Goal: Entertainment & Leisure: Consume media (video, audio)

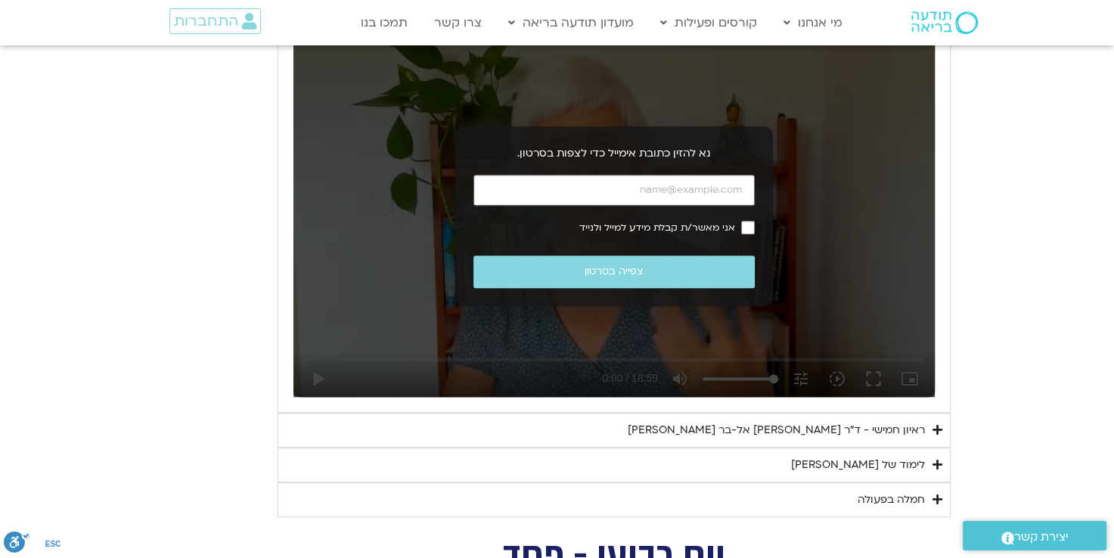
scroll to position [605, 0]
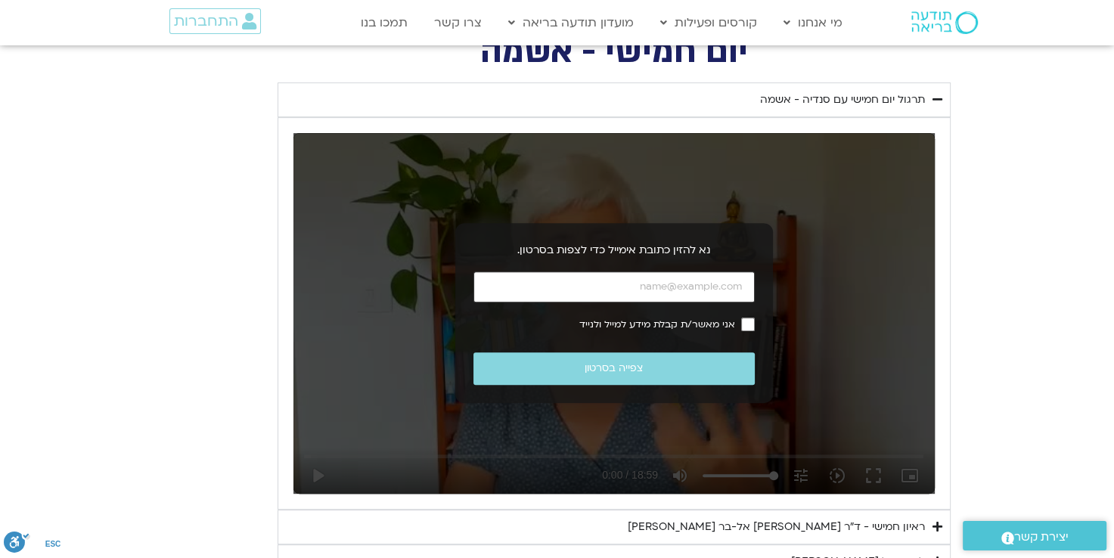
click at [653, 290] on input "כתובת אימייל" at bounding box center [613, 286] width 281 height 31
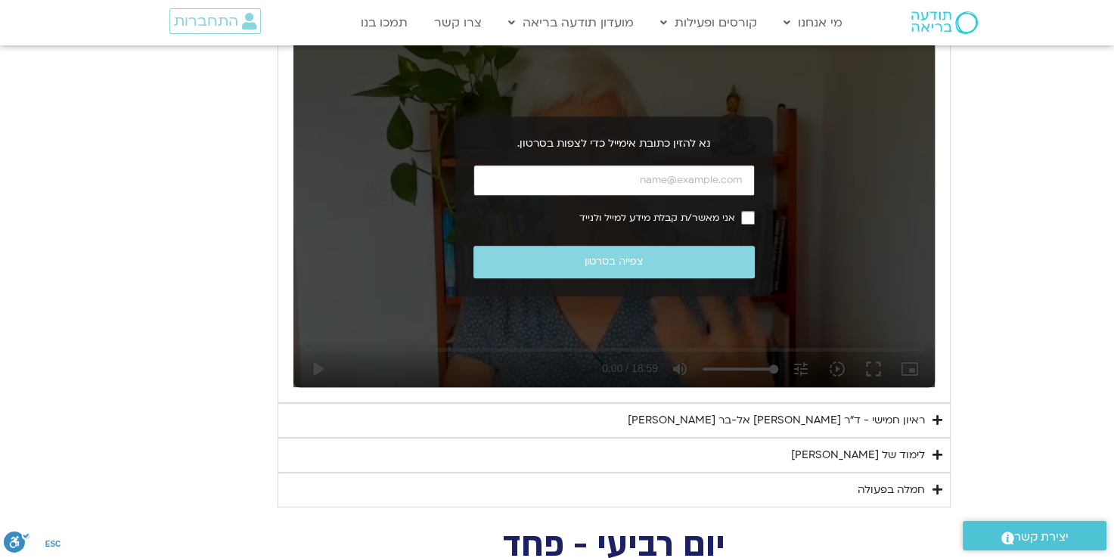
scroll to position [907, 0]
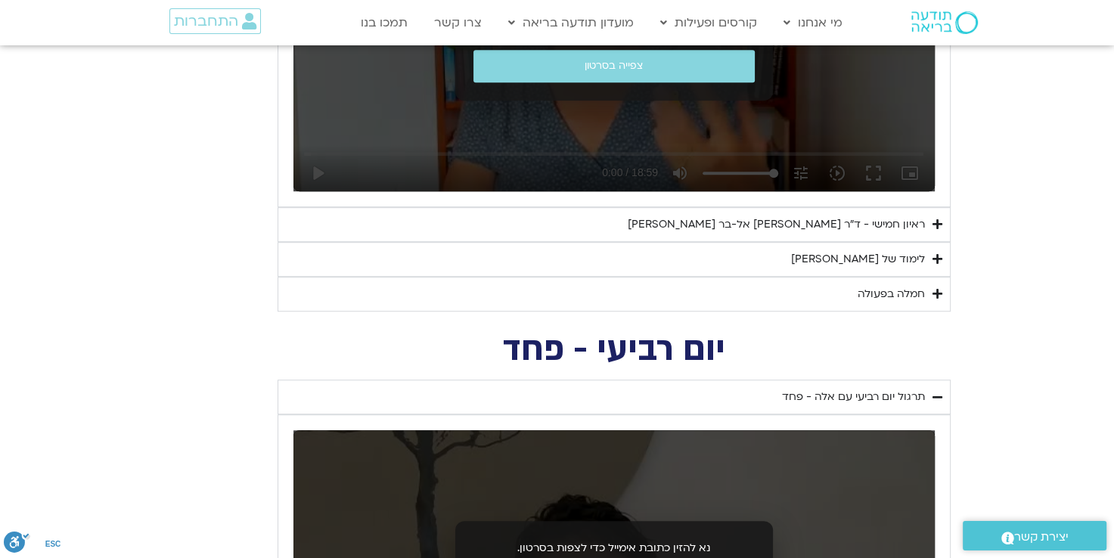
click at [842, 225] on div "ראיון חמישי - ד"ר [PERSON_NAME] אל-בר [PERSON_NAME]" at bounding box center [776, 225] width 297 height 18
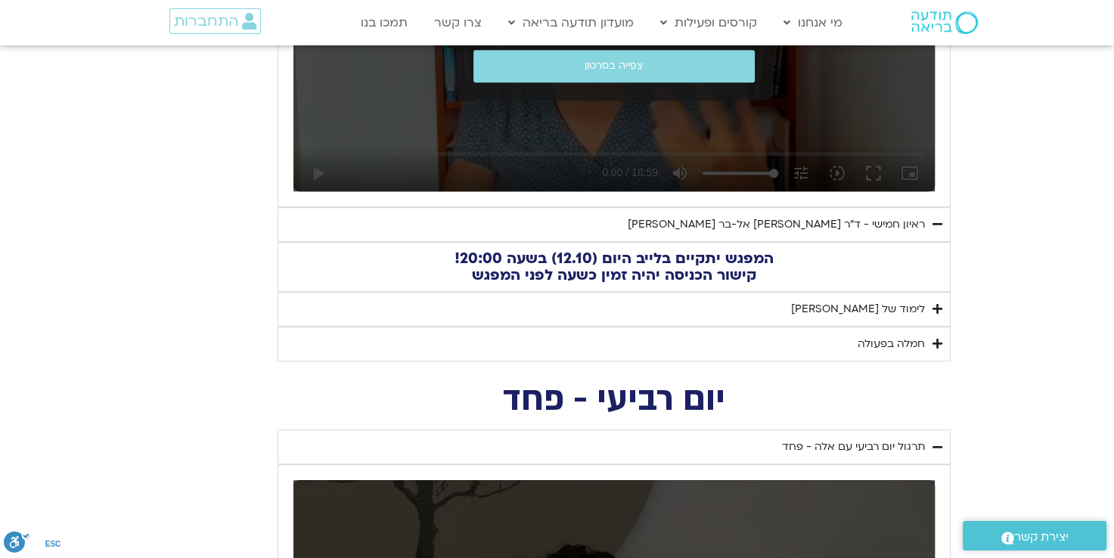
click at [902, 305] on div "לימוד של [PERSON_NAME]" at bounding box center [858, 309] width 134 height 18
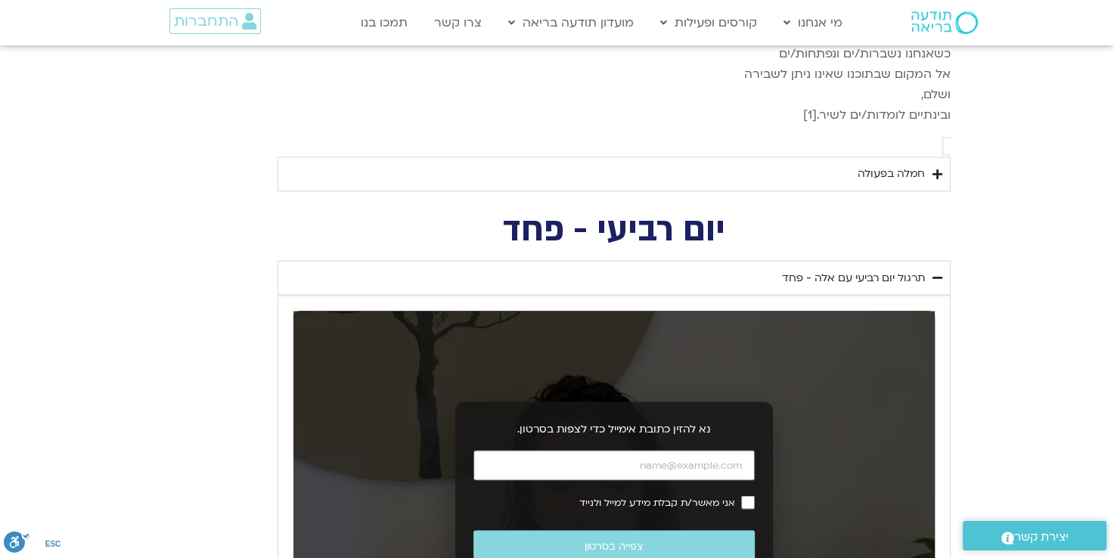
scroll to position [2495, 0]
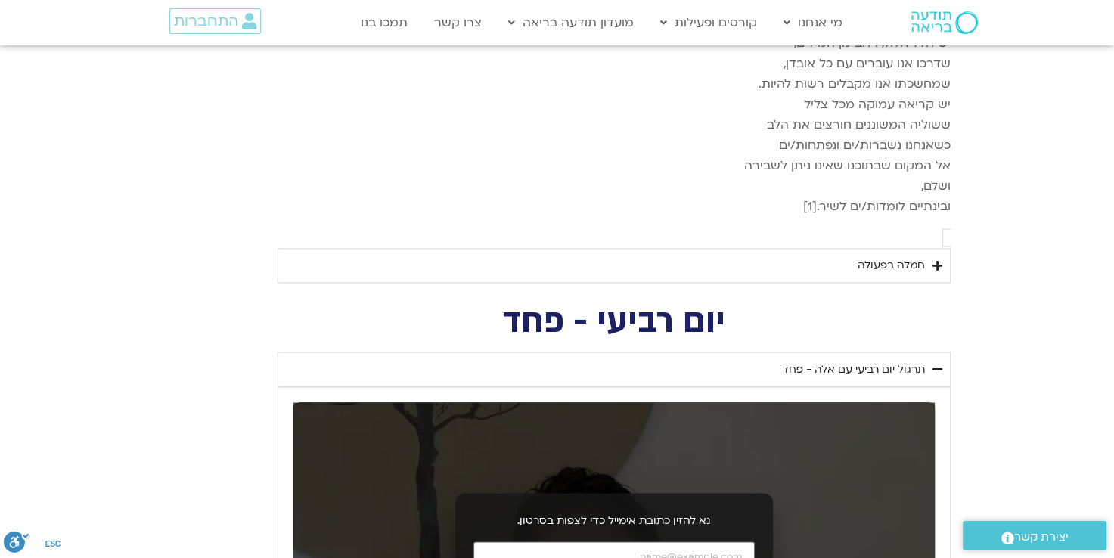
click at [905, 256] on div "חמלה בפעולה" at bounding box center [890, 265] width 67 height 18
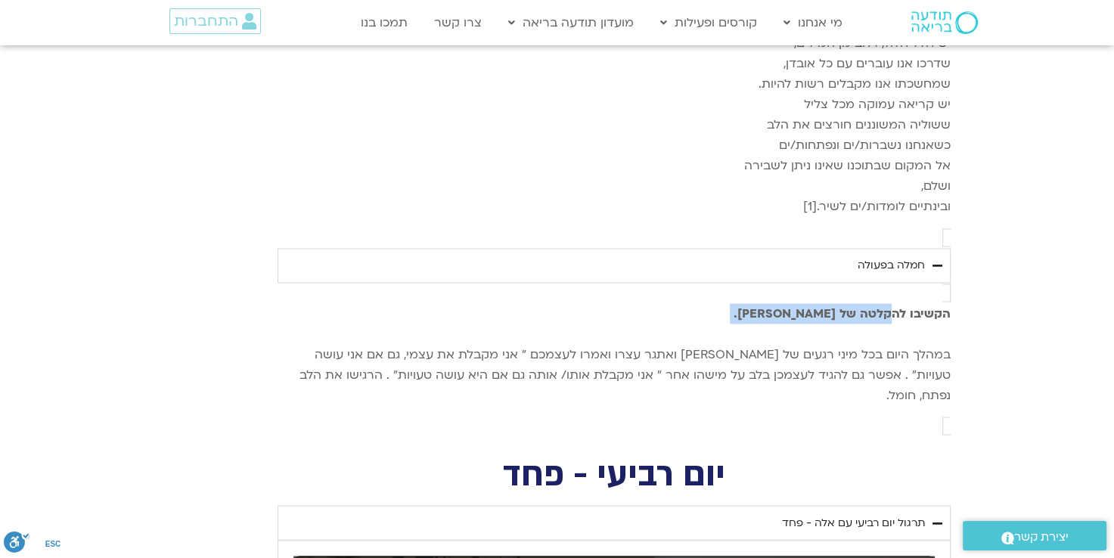
drag, startPoint x: 882, startPoint y: 276, endPoint x: 776, endPoint y: 296, distance: 108.6
click at [776, 303] on p "הקשיבו להקלטה של [PERSON_NAME]. במהלך היום בכל מיני רגעים של [PERSON_NAME] ואתג…" at bounding box center [614, 354] width 673 height 102
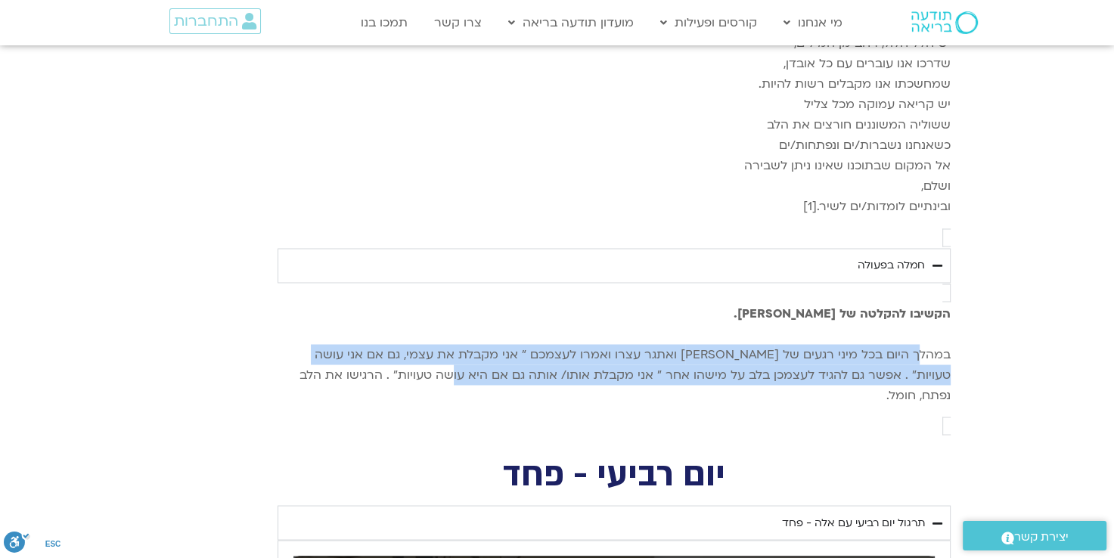
drag, startPoint x: 775, startPoint y: 296, endPoint x: 499, endPoint y: 335, distance: 278.7
click at [499, 335] on p "הקשיבו להקלטה של [PERSON_NAME]. במהלך היום בכל מיני רגעים של [PERSON_NAME] ואתג…" at bounding box center [614, 354] width 673 height 102
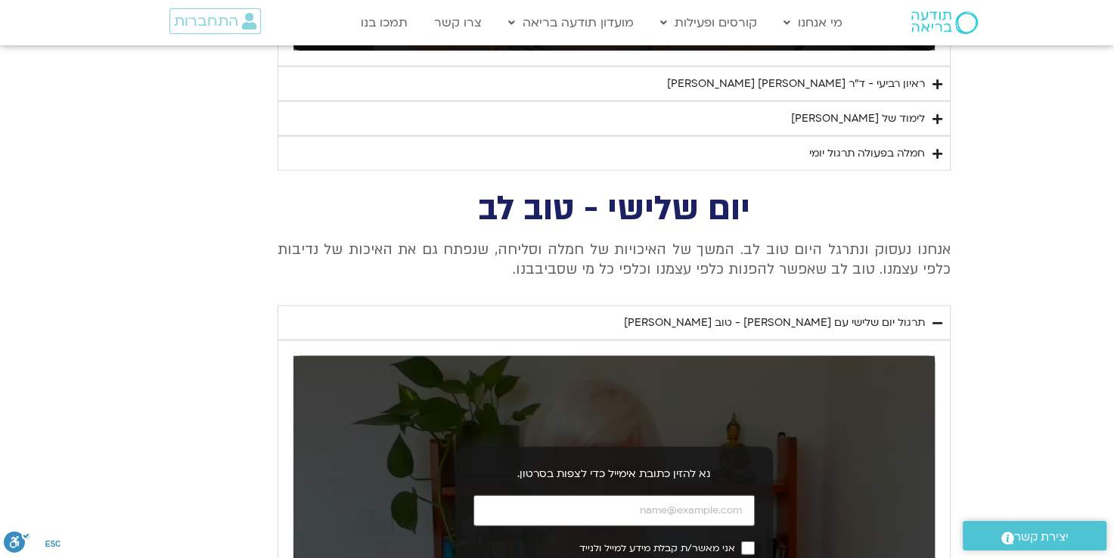
scroll to position [3478, 0]
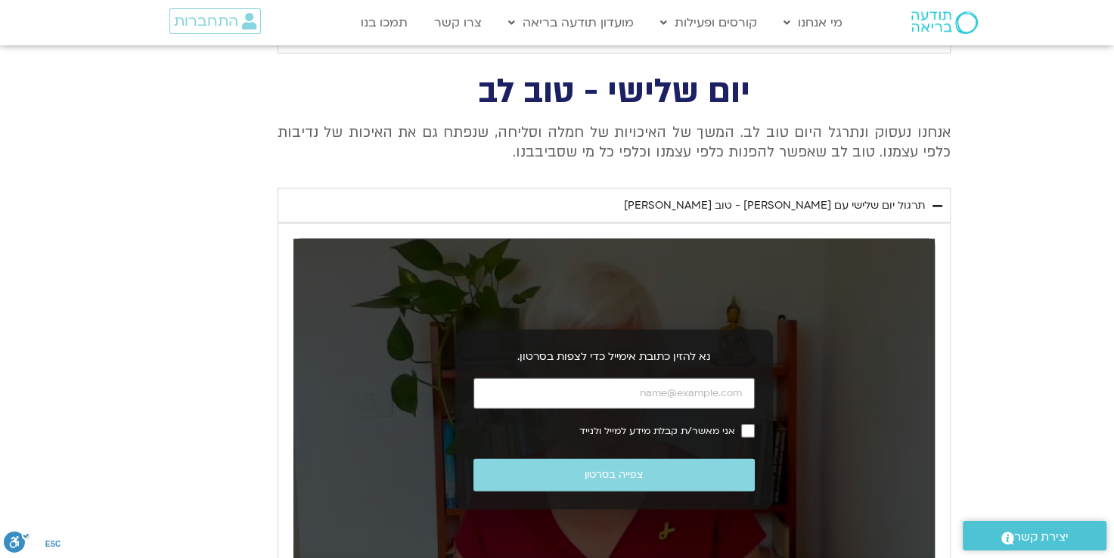
click at [848, 197] on div "תרגול יום שלישי עם [PERSON_NAME] - טוב [PERSON_NAME]" at bounding box center [774, 206] width 301 height 18
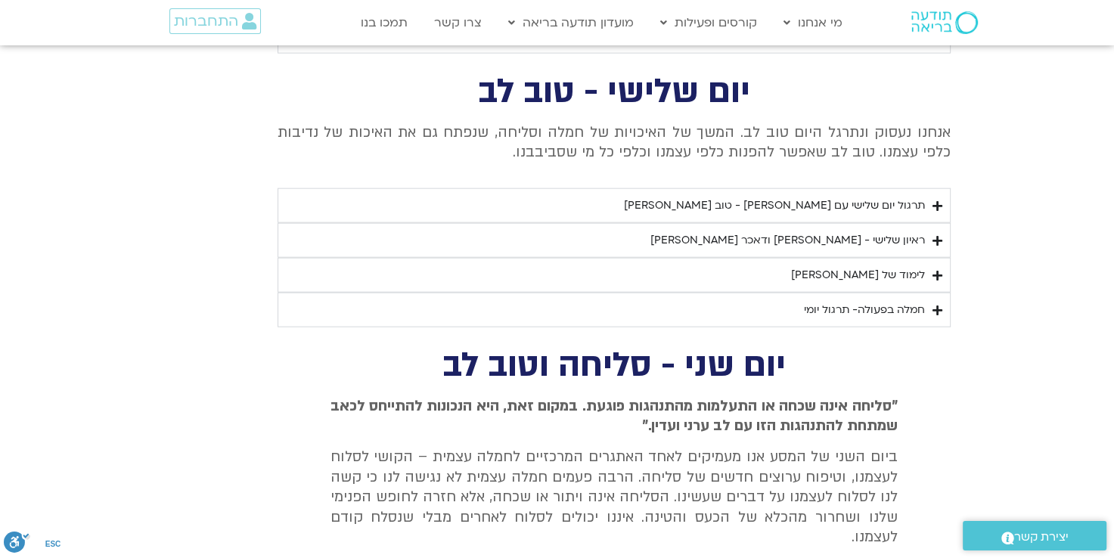
click at [848, 197] on div "תרגול יום שלישי עם [PERSON_NAME] - טוב [PERSON_NAME]" at bounding box center [774, 206] width 301 height 18
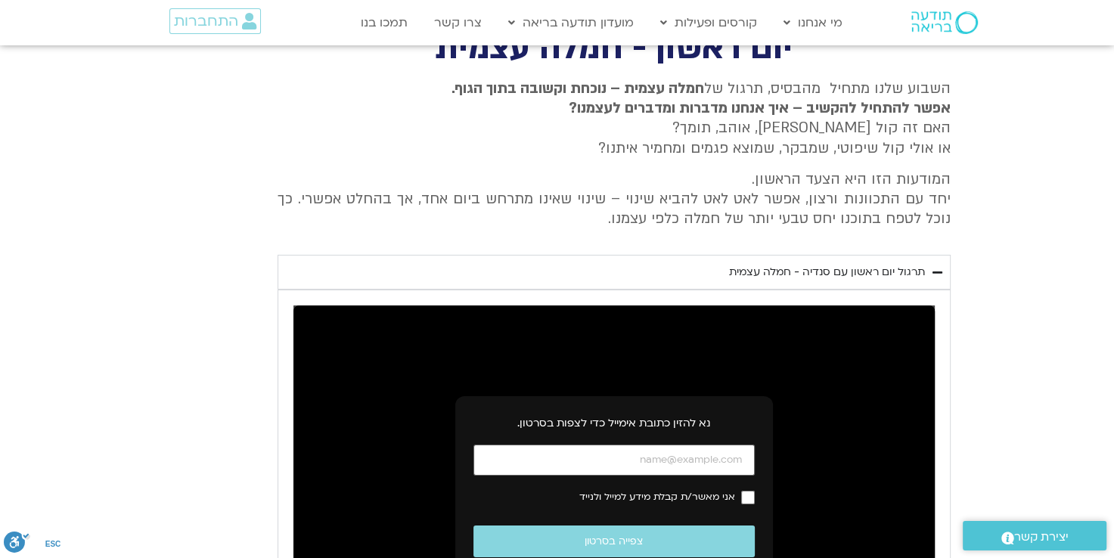
scroll to position [5066, 0]
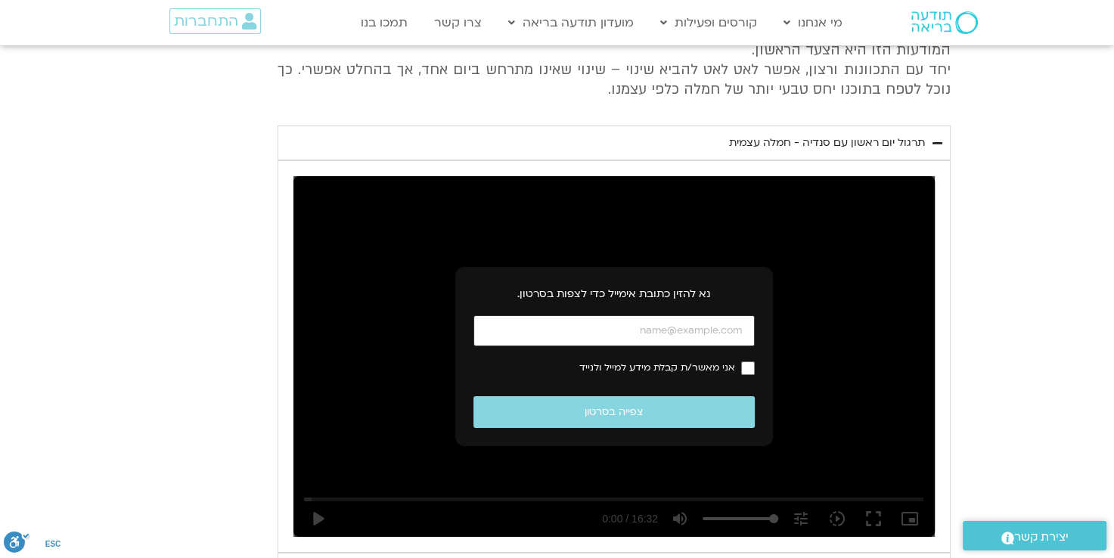
click at [625, 315] on input "כתובת אימייל" at bounding box center [613, 330] width 281 height 31
type input "[EMAIL_ADDRESS][DOMAIN_NAME]"
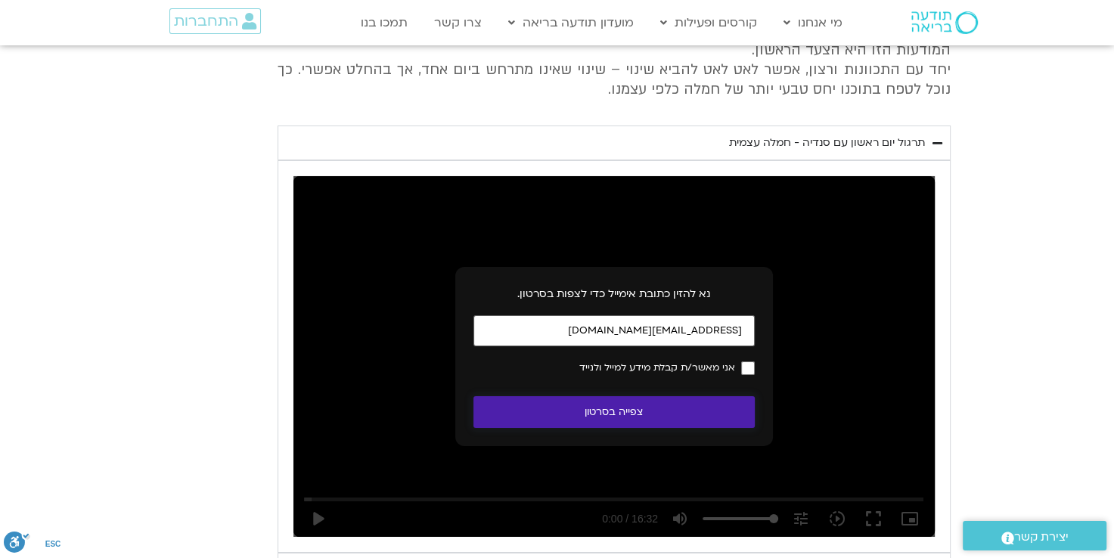
click at [632, 396] on button "צפייה בסרטון" at bounding box center [613, 412] width 281 height 33
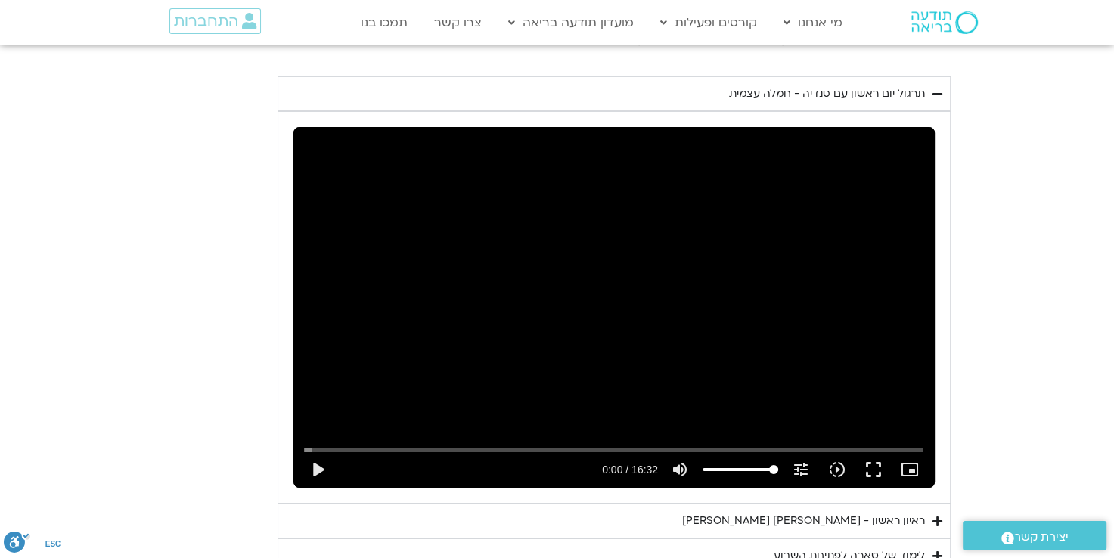
scroll to position [5142, 0]
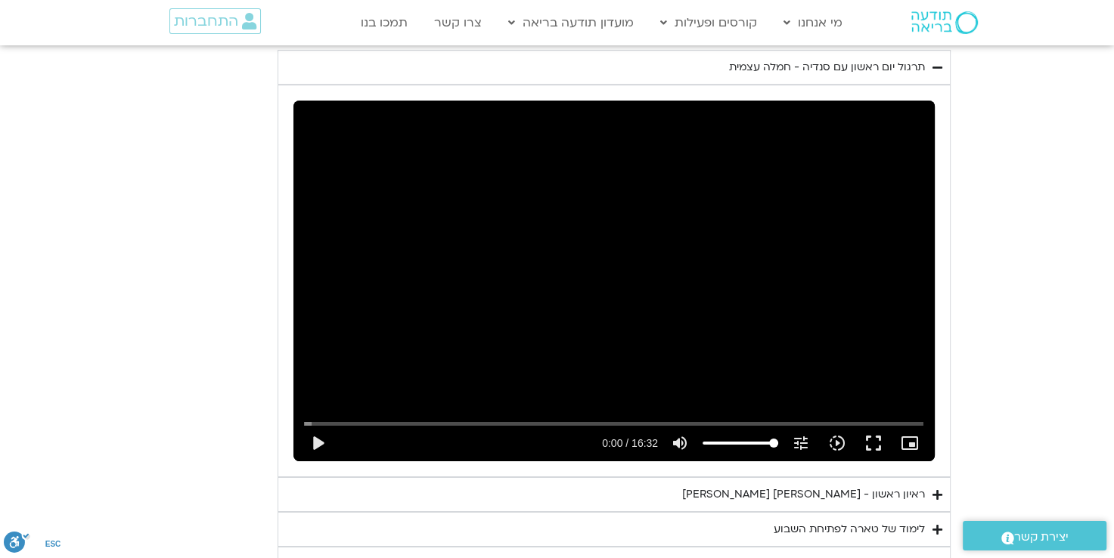
click at [839, 485] on div "ראיון ראשון - [PERSON_NAME] [PERSON_NAME]" at bounding box center [803, 494] width 243 height 18
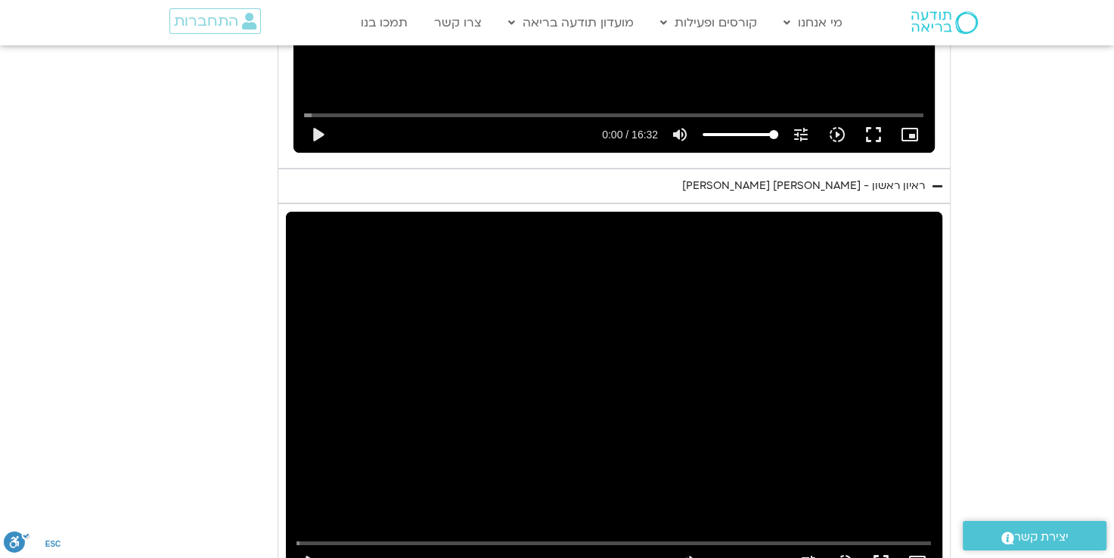
scroll to position [5520, 0]
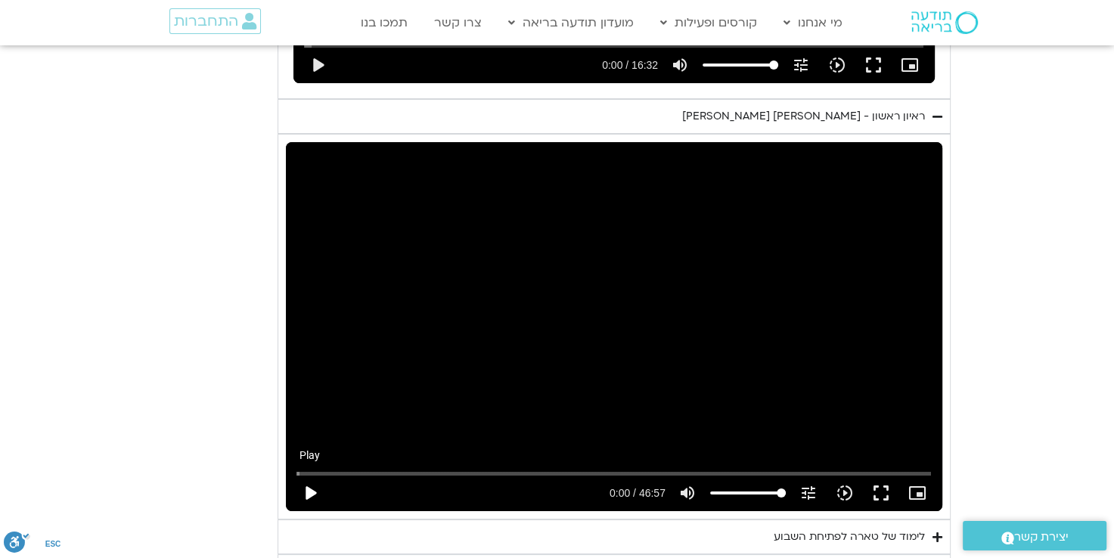
click at [305, 475] on button "play_arrow" at bounding box center [310, 493] width 36 height 36
type input "2.34"
click at [610, 262] on div "Skip Ad 0:00 pause 1:10 / 46:57 volume_up Mute tune Resolution Auto 720p slow_m…" at bounding box center [614, 326] width 656 height 369
type input "70.975427"
